Goal: Transaction & Acquisition: Purchase product/service

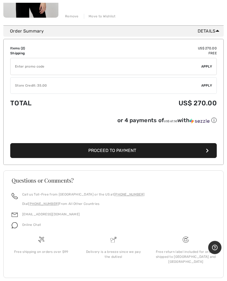
scroll to position [237, 0]
click at [118, 148] on button "Proceed to Payment" at bounding box center [113, 150] width 206 height 15
click at [116, 153] on span "Proceed to Payment" at bounding box center [112, 150] width 48 height 5
click at [116, 155] on button "Proceed to Payment" at bounding box center [113, 150] width 206 height 15
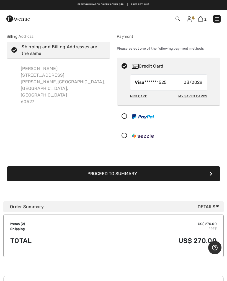
click at [117, 175] on button "Proceed to Summary" at bounding box center [113, 174] width 213 height 15
click at [114, 174] on button "Proceed to Summary" at bounding box center [113, 174] width 213 height 15
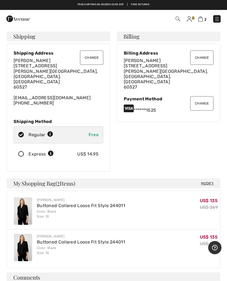
click at [23, 152] on icon at bounding box center [21, 155] width 15 height 6
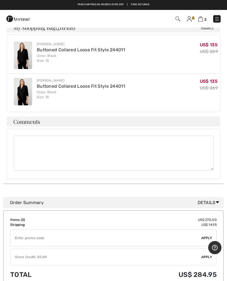
click at [28, 136] on textarea at bounding box center [113, 153] width 199 height 35
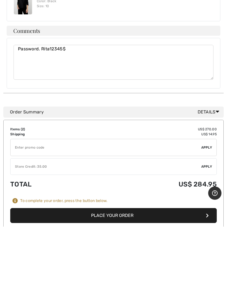
scroll to position [168, 0]
type textarea "Password. Rita12345$"
click at [112, 281] on button "Place Your Order" at bounding box center [113, 294] width 206 height 15
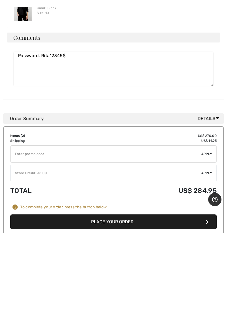
scroll to position [248, 0]
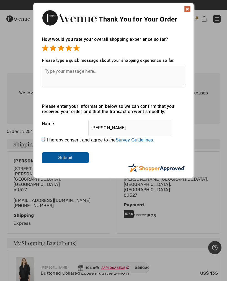
click at [71, 157] on input "Submit" at bounding box center [65, 157] width 47 height 11
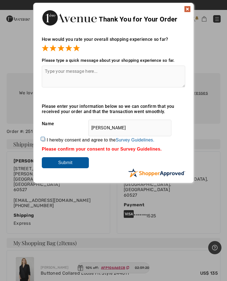
click at [190, 9] on img at bounding box center [187, 9] width 7 height 7
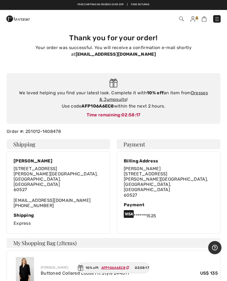
click at [117, 268] on ins "AFP106A6EC8" at bounding box center [113, 268] width 24 height 4
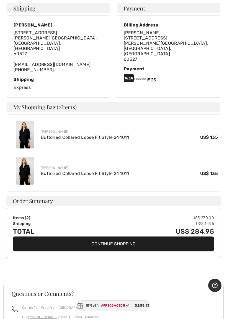
scroll to position [136, 0]
click at [113, 237] on button "Continue Shopping" at bounding box center [113, 244] width 201 height 15
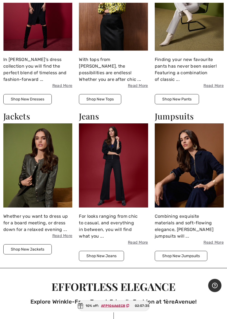
scroll to position [639, 0]
click at [39, 165] on img at bounding box center [37, 165] width 69 height 84
click at [37, 140] on img at bounding box center [37, 165] width 69 height 84
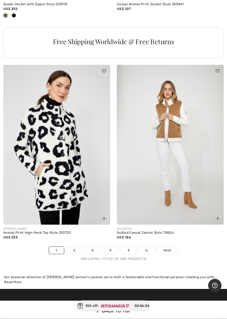
scroll to position [4577, 0]
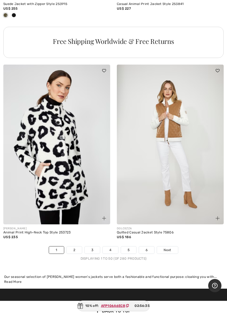
click at [75, 247] on link "2" at bounding box center [74, 250] width 15 height 7
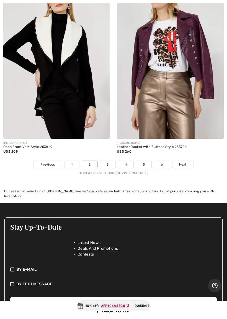
scroll to position [4681, 0]
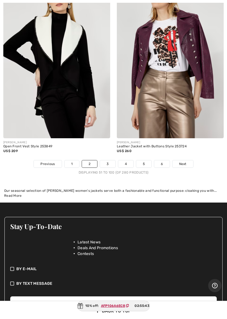
click at [108, 161] on link "3" at bounding box center [107, 164] width 15 height 7
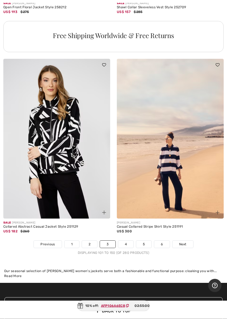
scroll to position [4564, 0]
click at [127, 241] on link "4" at bounding box center [125, 244] width 15 height 7
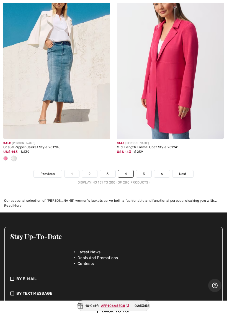
scroll to position [4698, 0]
click at [141, 170] on link "5" at bounding box center [143, 173] width 15 height 7
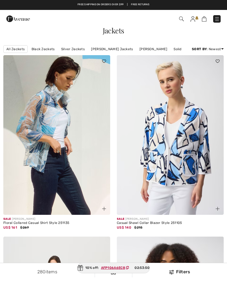
checkbox input "true"
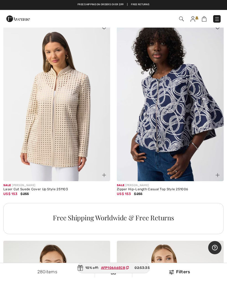
scroll to position [942, 0]
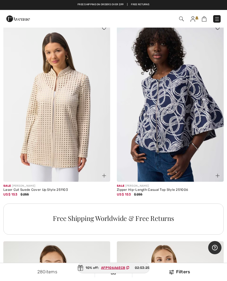
click at [58, 114] on img at bounding box center [56, 102] width 107 height 160
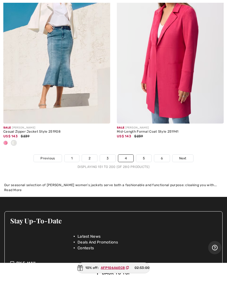
click at [143, 155] on link "5" at bounding box center [143, 158] width 15 height 7
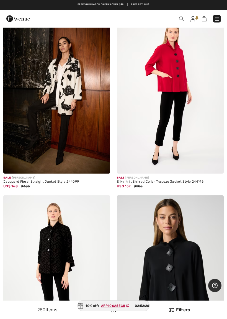
scroll to position [2647, 0]
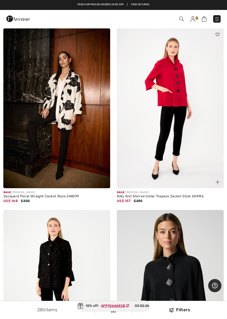
click at [173, 93] on img at bounding box center [170, 108] width 107 height 160
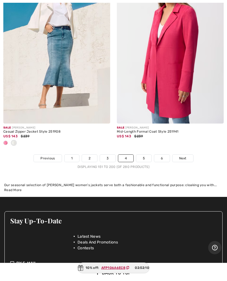
click at [143, 155] on link "5" at bounding box center [143, 158] width 15 height 7
click at [141, 155] on link "5" at bounding box center [143, 158] width 15 height 7
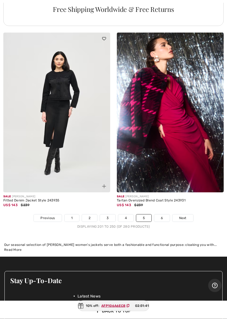
scroll to position [4554, 0]
click at [163, 215] on link "6" at bounding box center [161, 218] width 15 height 7
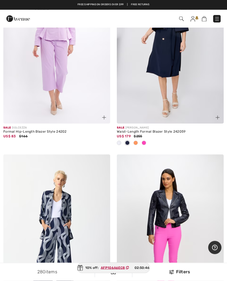
scroll to position [765, 0]
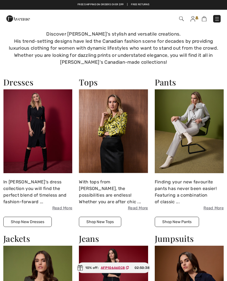
scroll to position [517, 0]
click at [102, 120] on img at bounding box center [113, 132] width 69 height 84
click at [110, 118] on img at bounding box center [113, 132] width 69 height 84
click at [114, 120] on img at bounding box center [113, 132] width 69 height 84
click at [101, 217] on button "Shop New Tops" at bounding box center [100, 222] width 42 height 10
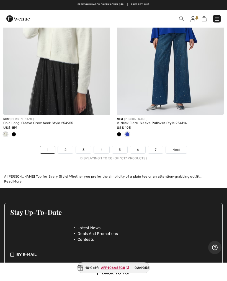
scroll to position [4702, 0]
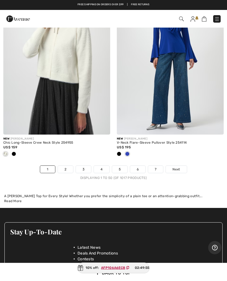
click at [177, 167] on span "Next" at bounding box center [175, 169] width 7 height 5
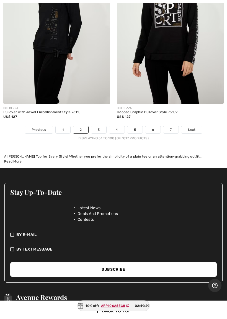
scroll to position [4723, 0]
click at [190, 127] on span "Next" at bounding box center [191, 129] width 7 height 5
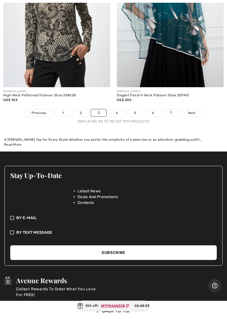
scroll to position [4724, 0]
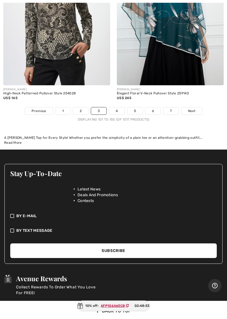
click at [193, 109] on span "Next" at bounding box center [191, 111] width 7 height 5
click at [192, 109] on span "Next" at bounding box center [191, 111] width 7 height 5
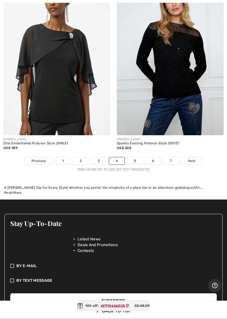
scroll to position [4710, 0]
click at [190, 159] on span "Next" at bounding box center [191, 161] width 7 height 5
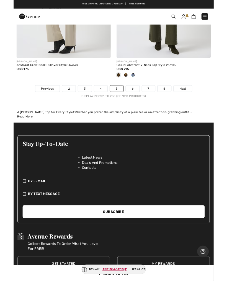
scroll to position [4760, 0]
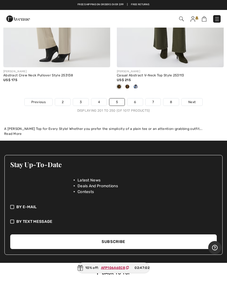
click at [194, 100] on span "Next" at bounding box center [191, 102] width 7 height 5
click at [192, 100] on span "Next" at bounding box center [191, 102] width 7 height 5
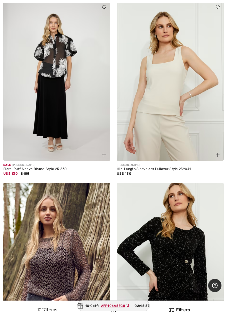
scroll to position [253, 0]
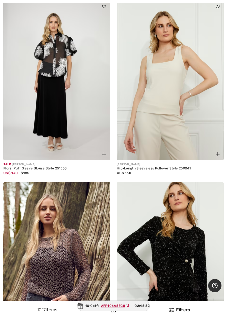
click at [161, 94] on img at bounding box center [170, 81] width 107 height 160
